Goal: Navigation & Orientation: Find specific page/section

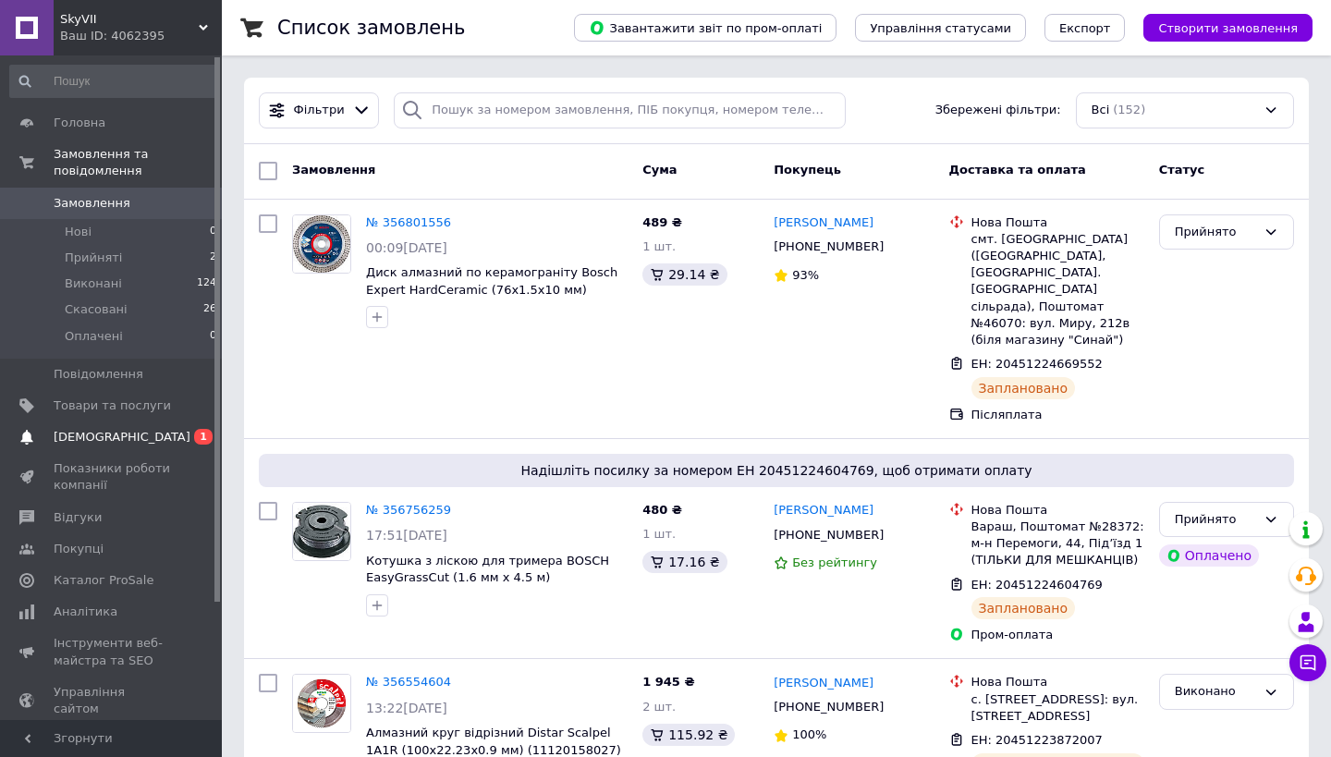
click at [135, 437] on span "[DEMOGRAPHIC_DATA]" at bounding box center [112, 437] width 117 height 17
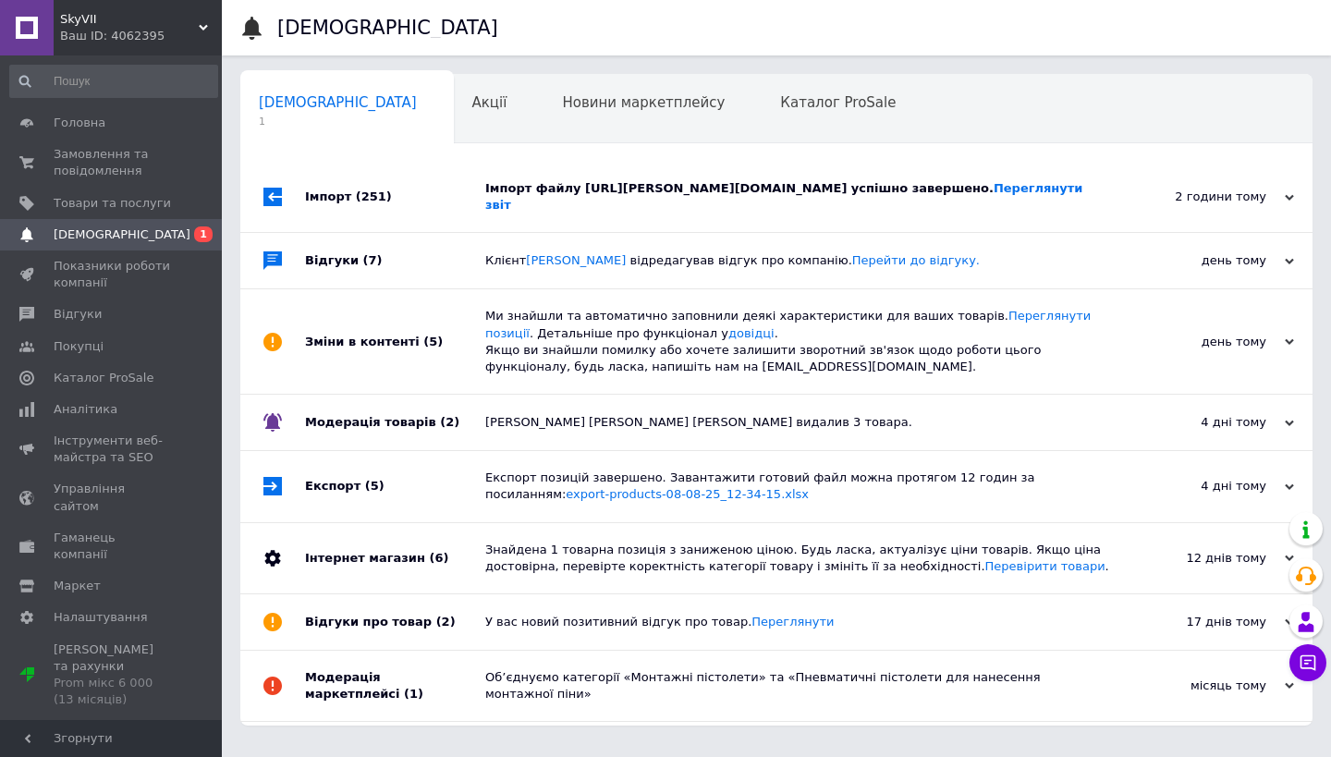
click at [496, 176] on div "Імпорт файлу [URL][PERSON_NAME][DOMAIN_NAME] успішно завершено. Переглянути звіт" at bounding box center [797, 197] width 624 height 70
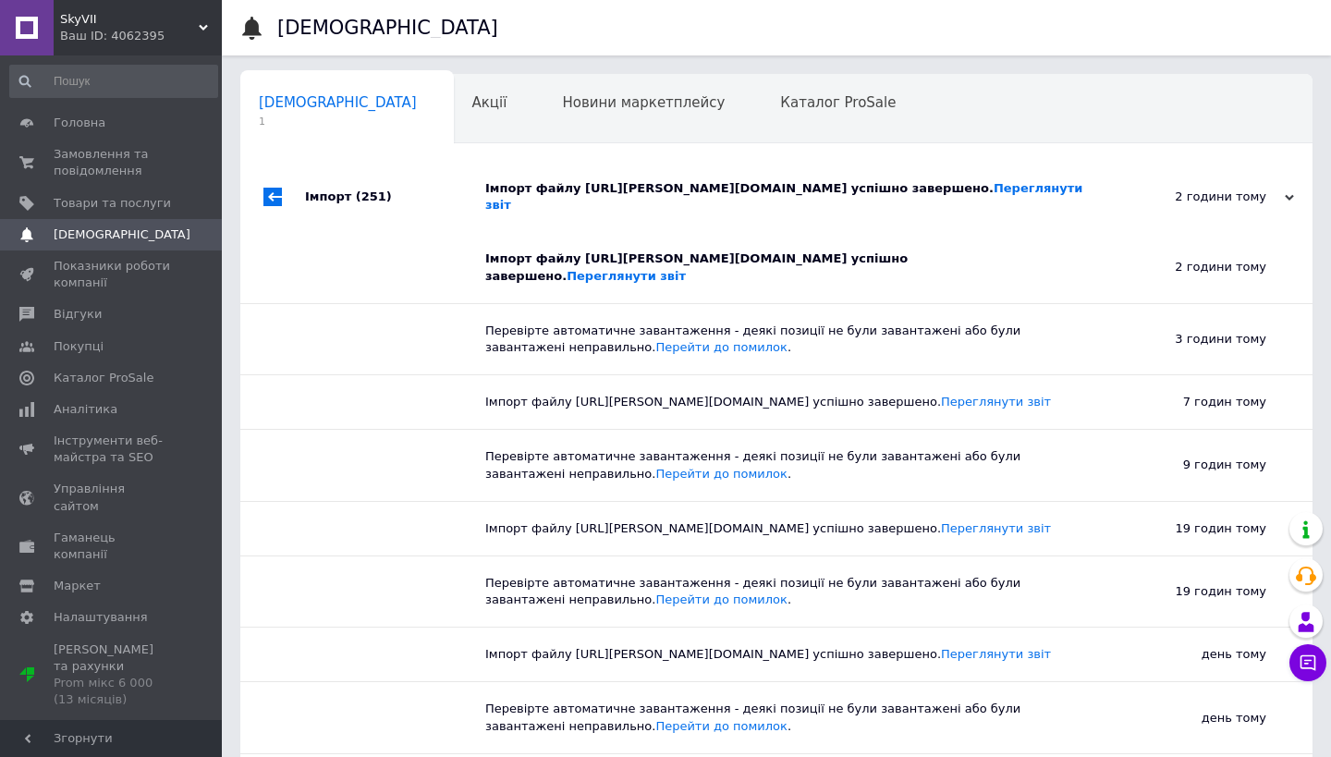
click at [496, 176] on div "Імпорт файлу [URL][PERSON_NAME][DOMAIN_NAME] успішно завершено. Переглянути звіт" at bounding box center [797, 197] width 624 height 70
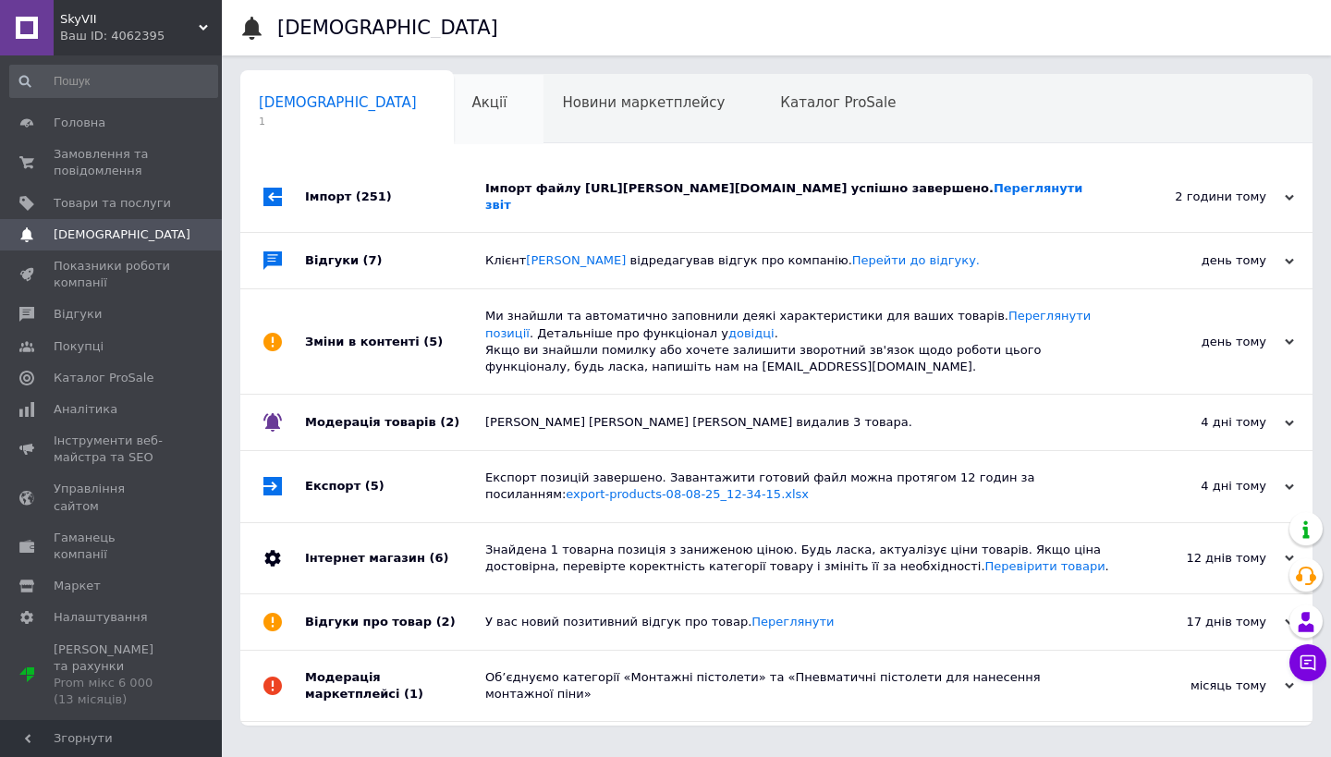
click at [472, 104] on span "Акції" at bounding box center [489, 102] width 35 height 17
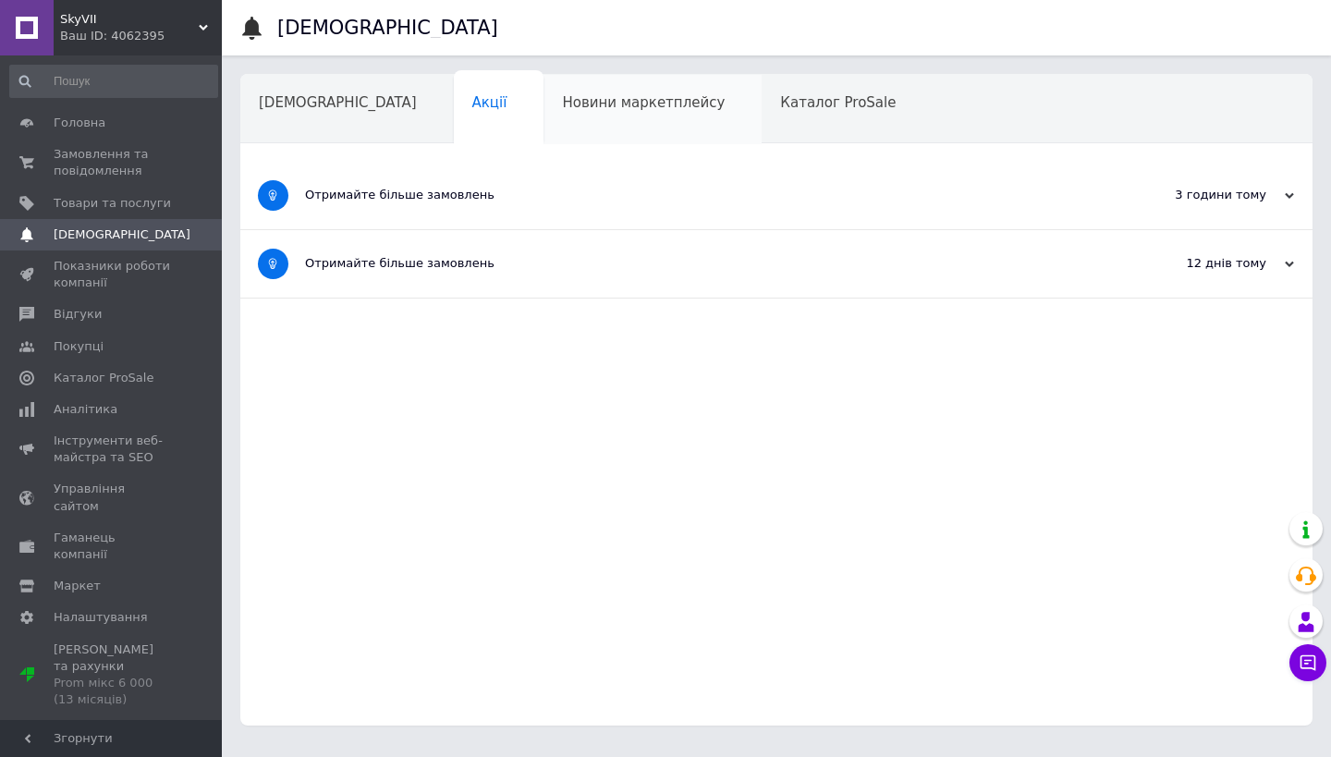
click at [562, 107] on span "Новини маркетплейсу" at bounding box center [643, 102] width 163 height 17
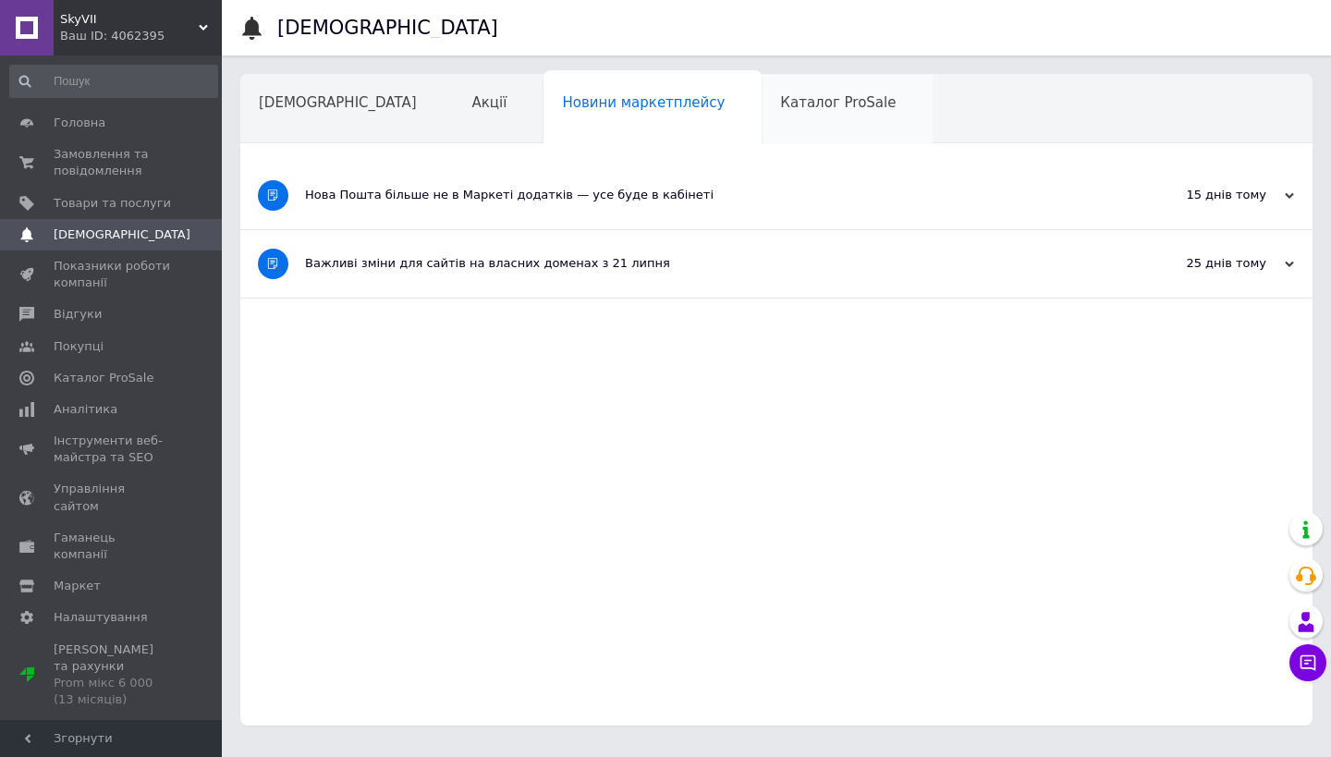
click at [780, 101] on span "Каталог ProSale" at bounding box center [838, 102] width 116 height 17
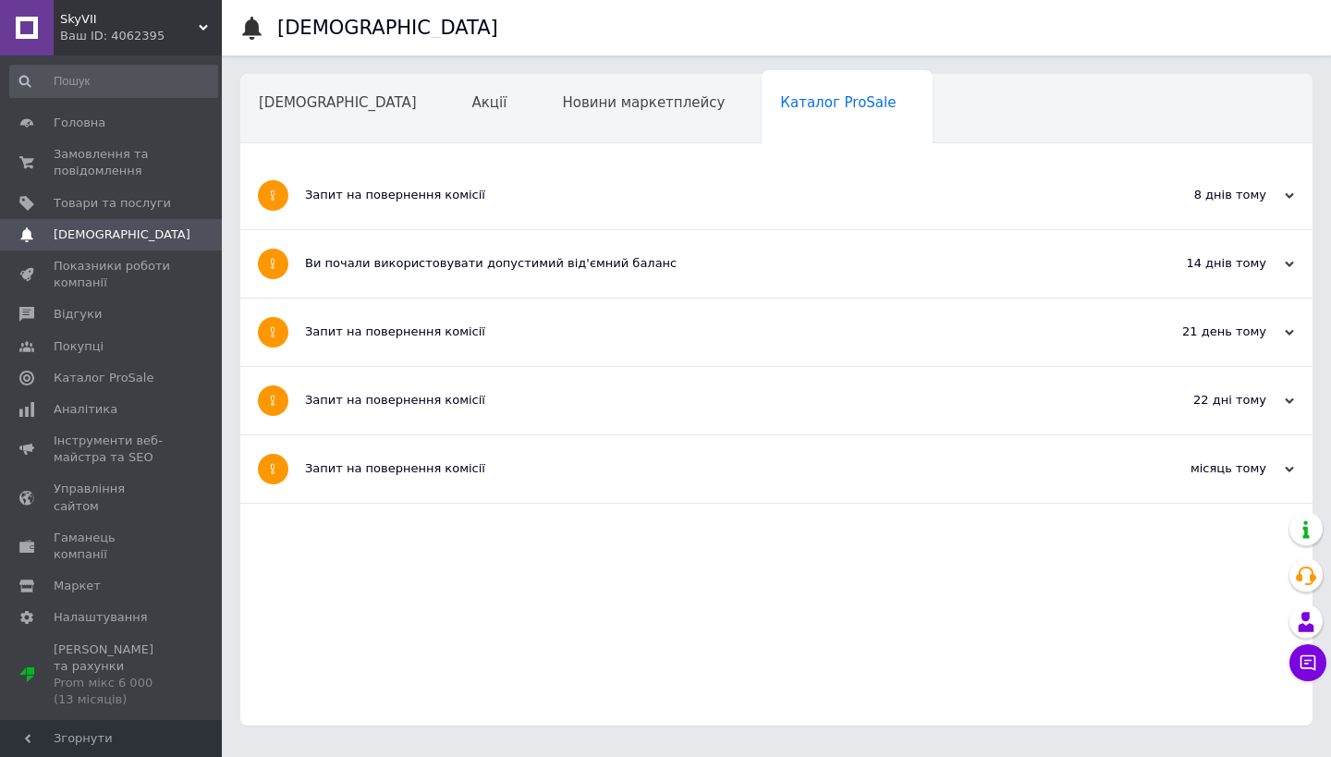
click at [443, 145] on div "Навчання та заходи" at bounding box center [341, 180] width 202 height 70
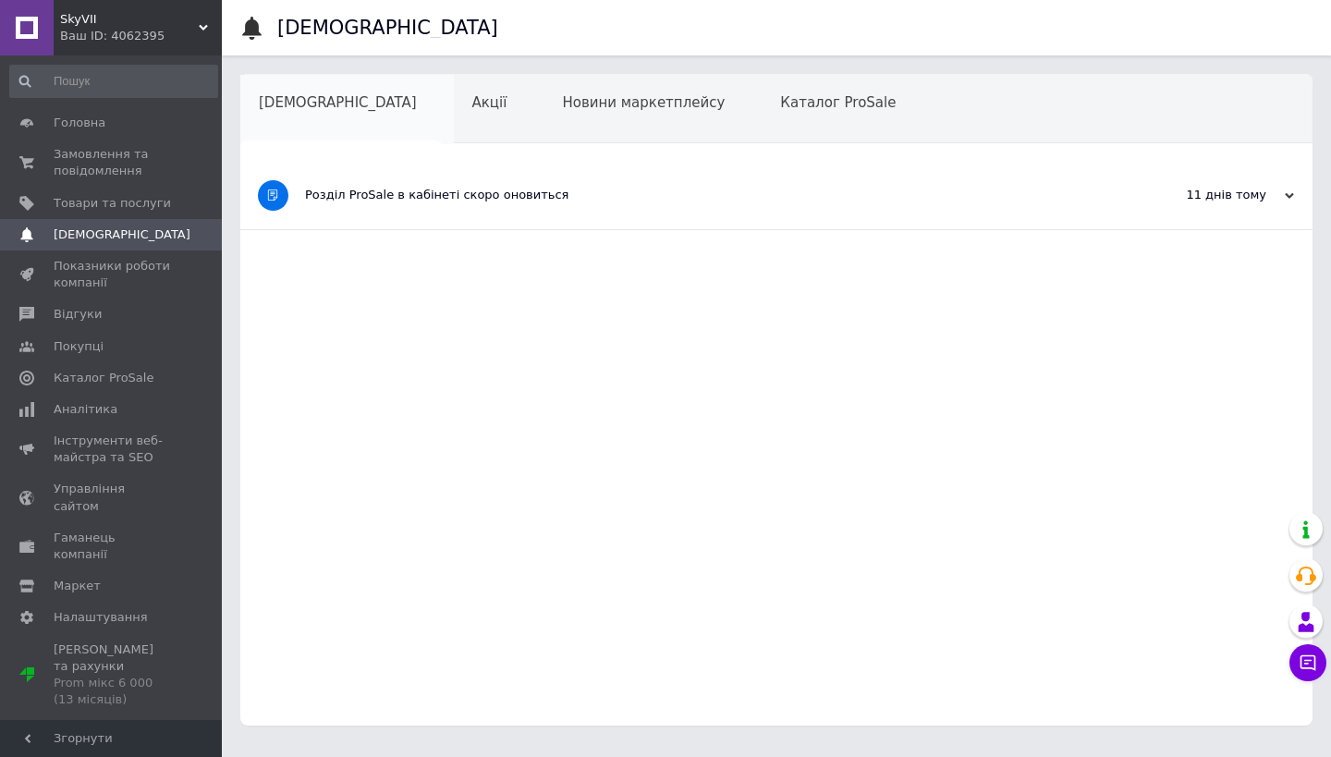
click at [315, 111] on div "[DEMOGRAPHIC_DATA]" at bounding box center [347, 110] width 214 height 70
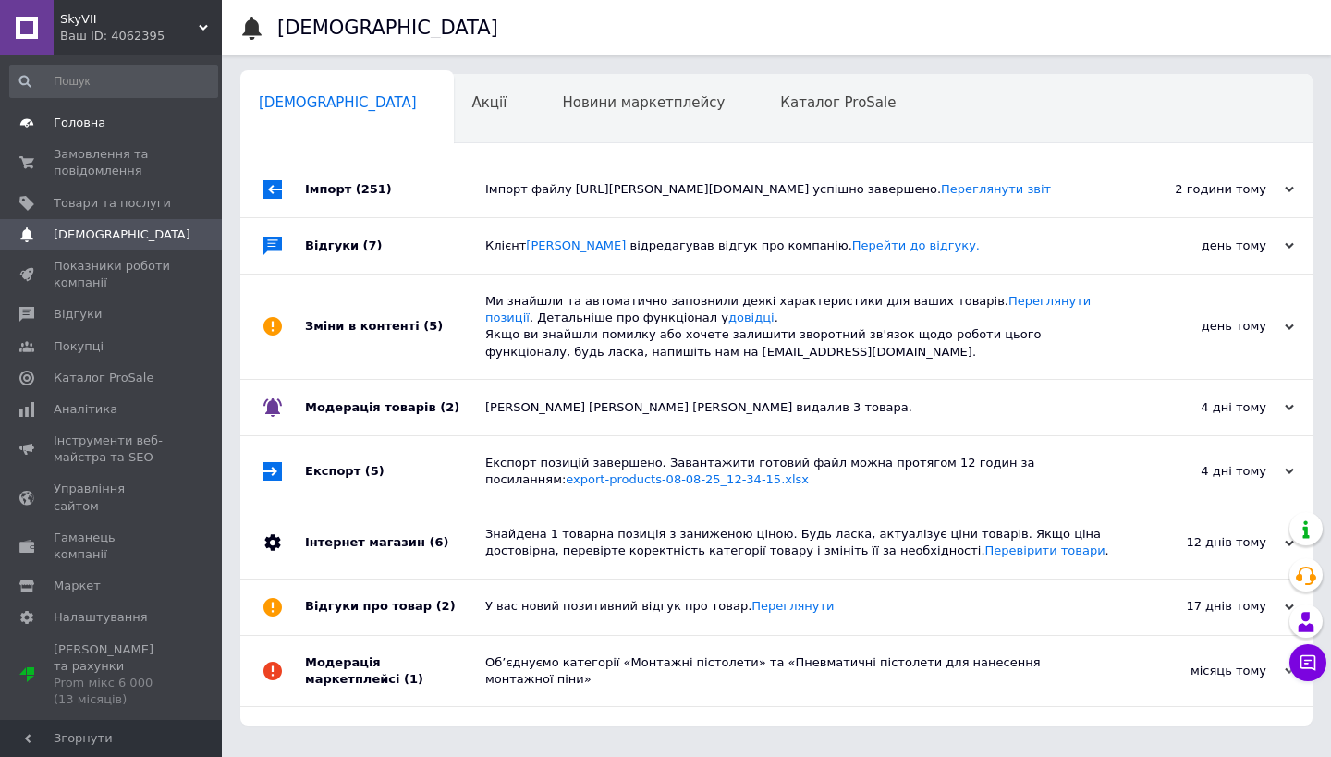
click at [56, 128] on span "Головна" at bounding box center [80, 123] width 52 height 17
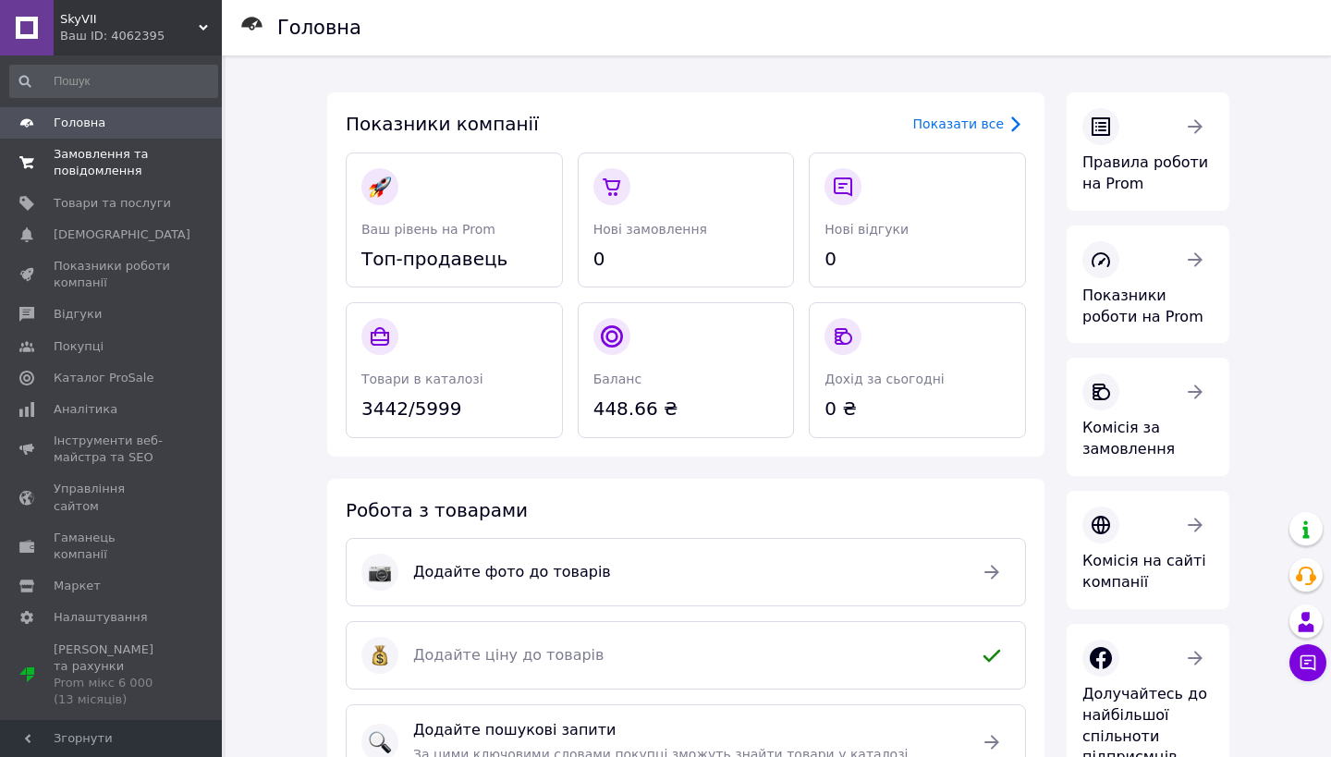
click at [128, 165] on span "Замовлення та повідомлення" at bounding box center [112, 162] width 117 height 33
